Goal: Find specific page/section: Find specific page/section

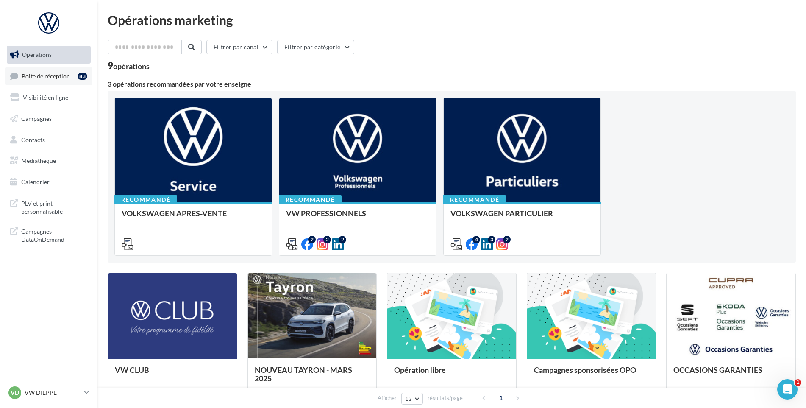
click at [20, 69] on link "Boîte de réception 83" at bounding box center [48, 76] width 87 height 18
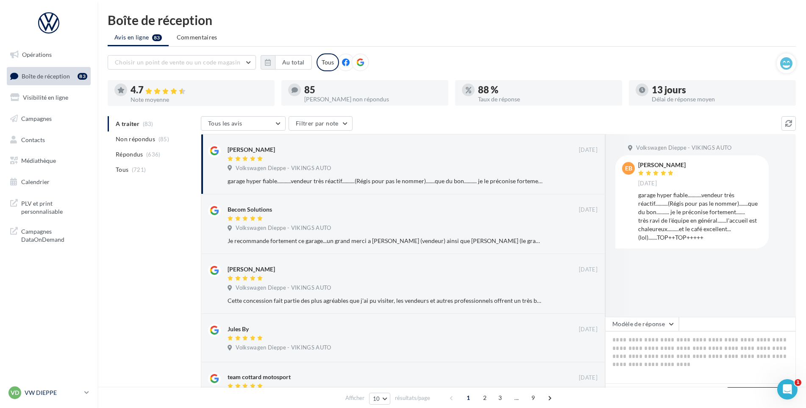
click at [66, 387] on div "VD VW DIEPPE vw-die-vau" at bounding box center [44, 392] width 72 height 13
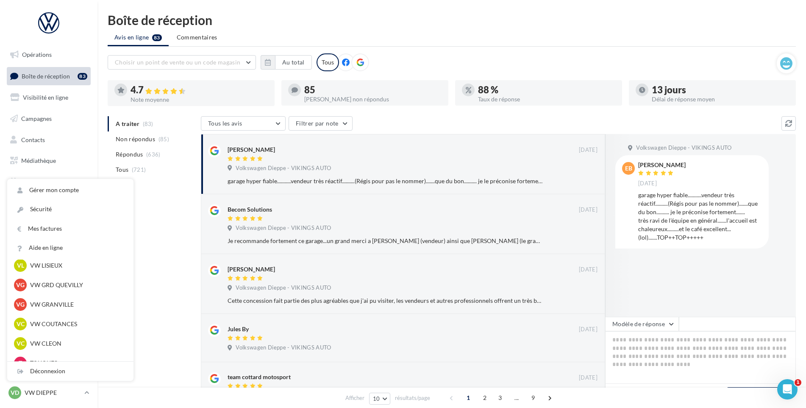
scroll to position [212, 0]
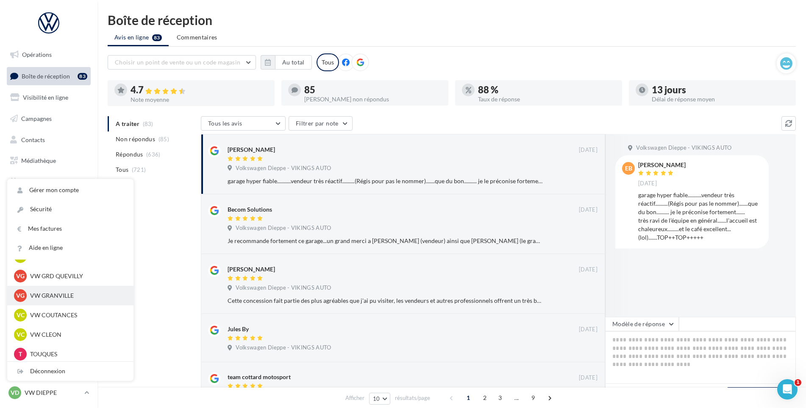
click at [81, 296] on p "VW GRANVILLE" at bounding box center [76, 295] width 93 height 8
